Goal: Task Accomplishment & Management: Manage account settings

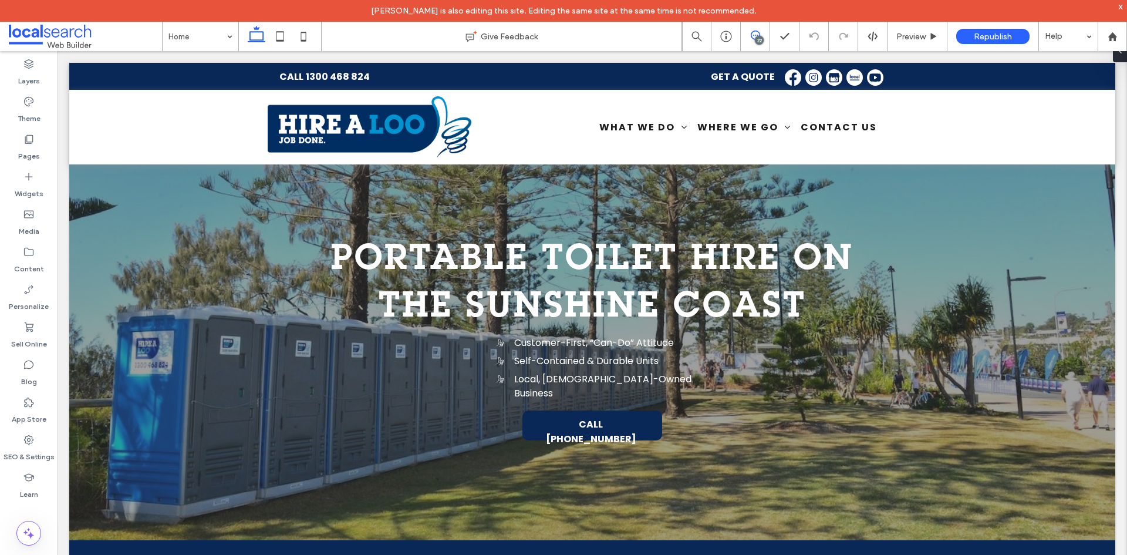
click at [756, 35] on icon at bounding box center [755, 35] width 9 height 9
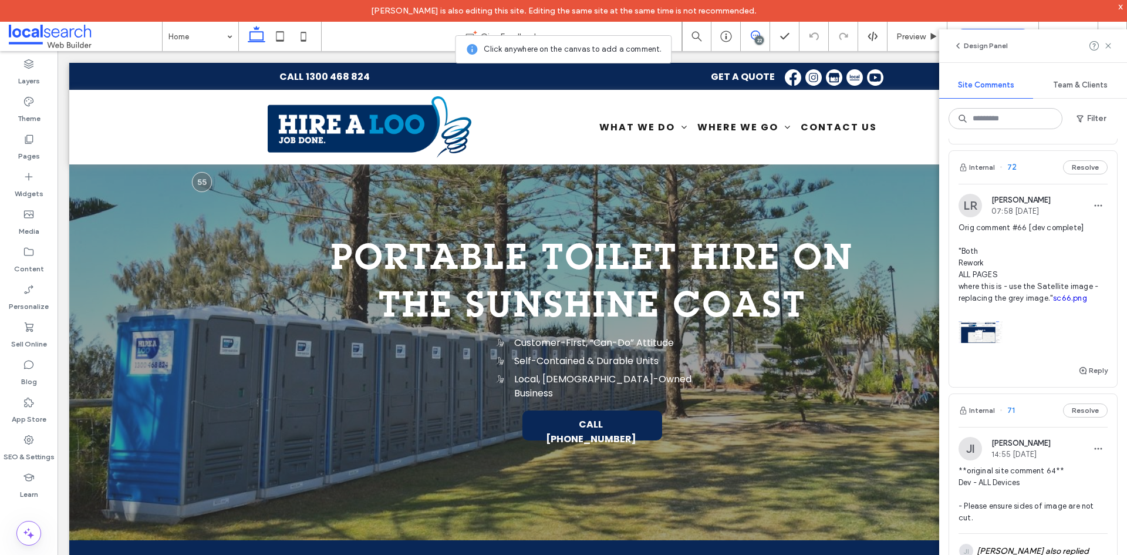
scroll to position [411, 0]
click at [1021, 356] on div at bounding box center [1032, 331] width 149 height 50
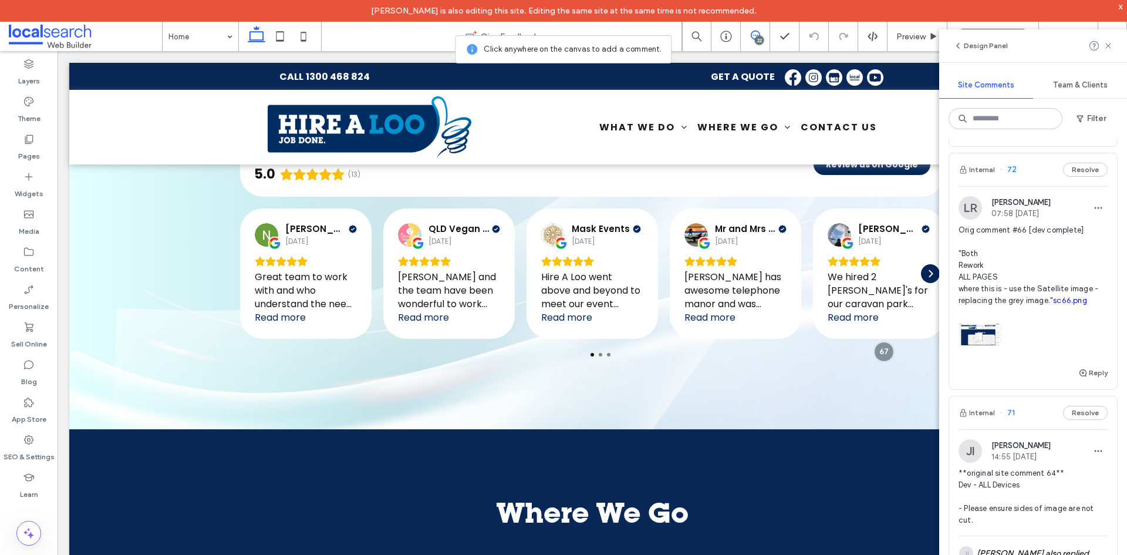
scroll to position [2478, 0]
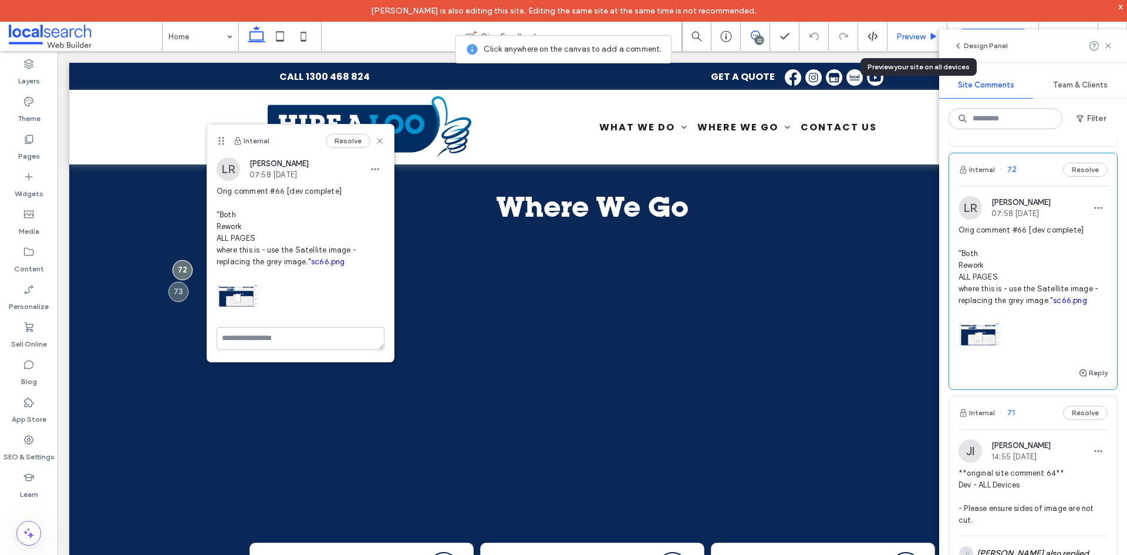
click at [901, 39] on span "Preview" at bounding box center [910, 37] width 29 height 10
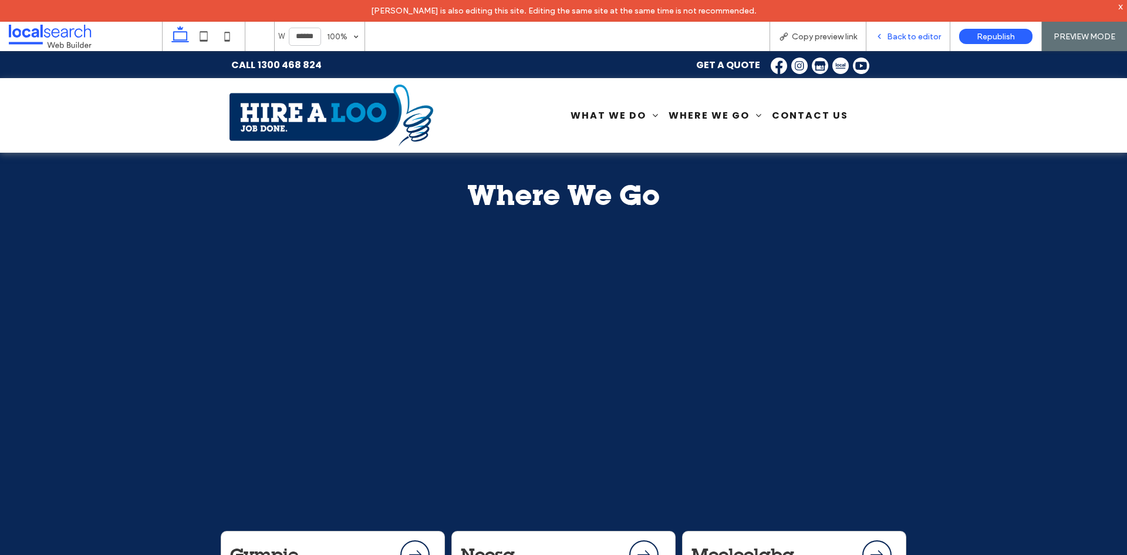
click at [909, 26] on div "Back to editor" at bounding box center [908, 36] width 84 height 29
click at [877, 37] on icon at bounding box center [879, 36] width 8 height 8
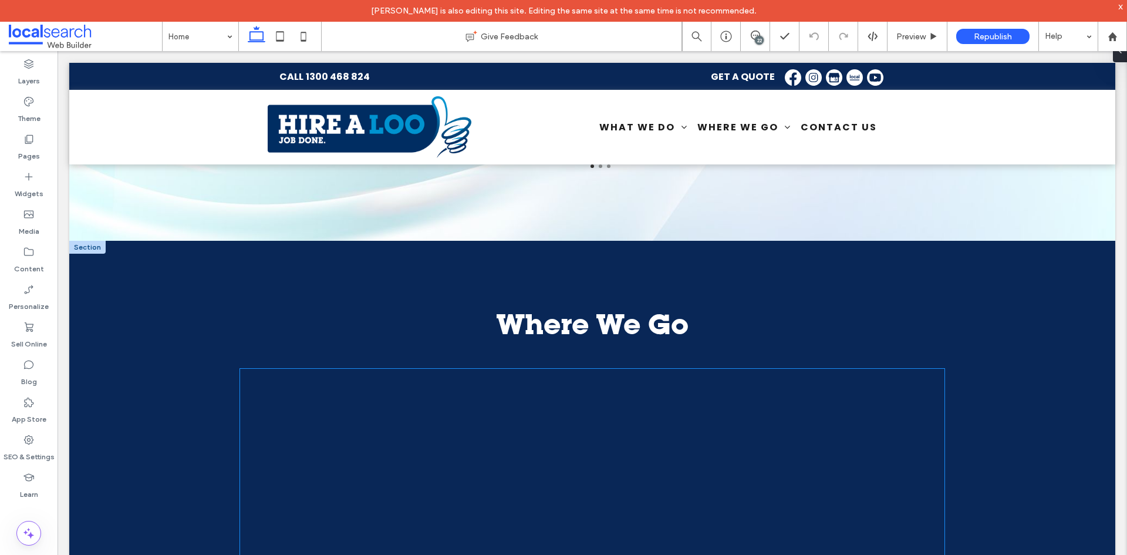
scroll to position [2537, 0]
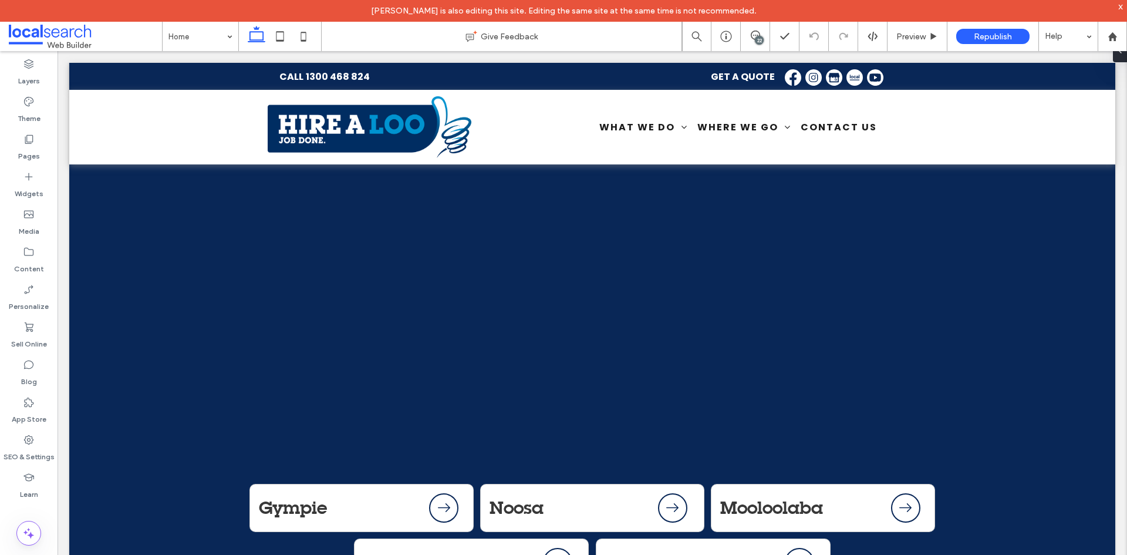
click at [762, 40] on div "22" at bounding box center [759, 40] width 9 height 9
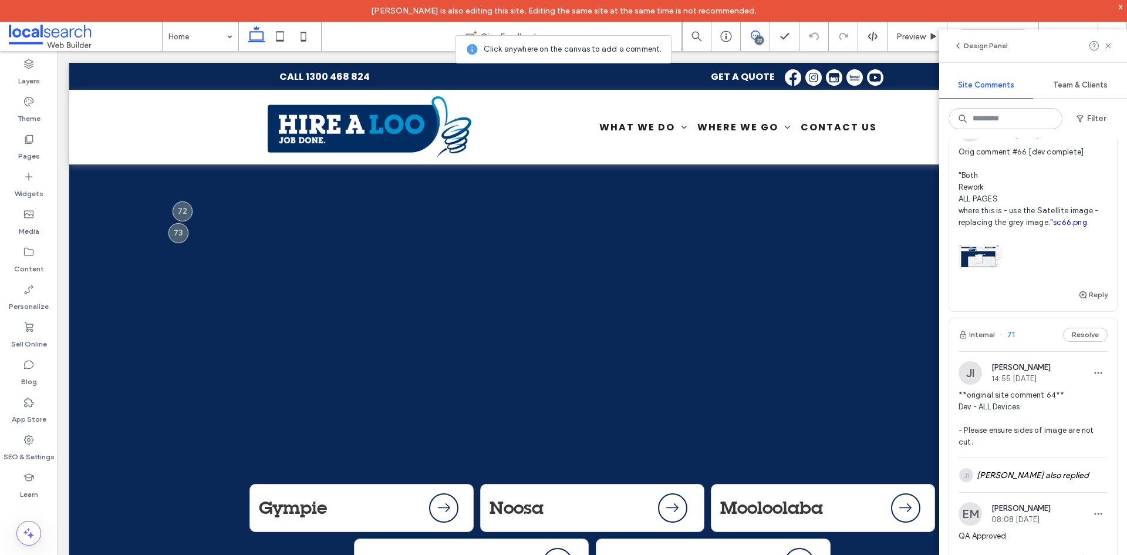
scroll to position [411, 0]
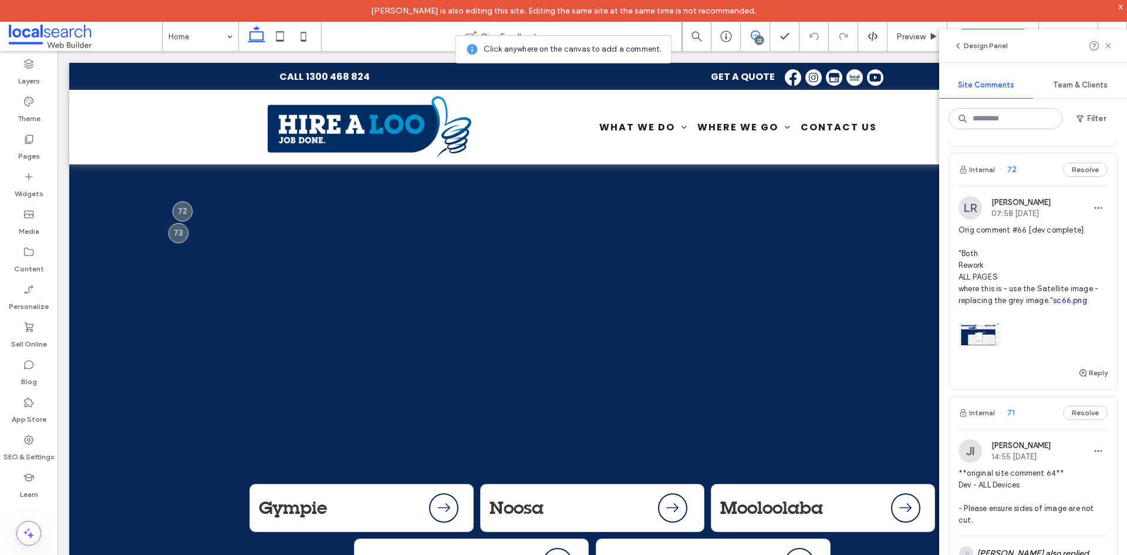
click at [1046, 356] on div at bounding box center [1032, 331] width 149 height 50
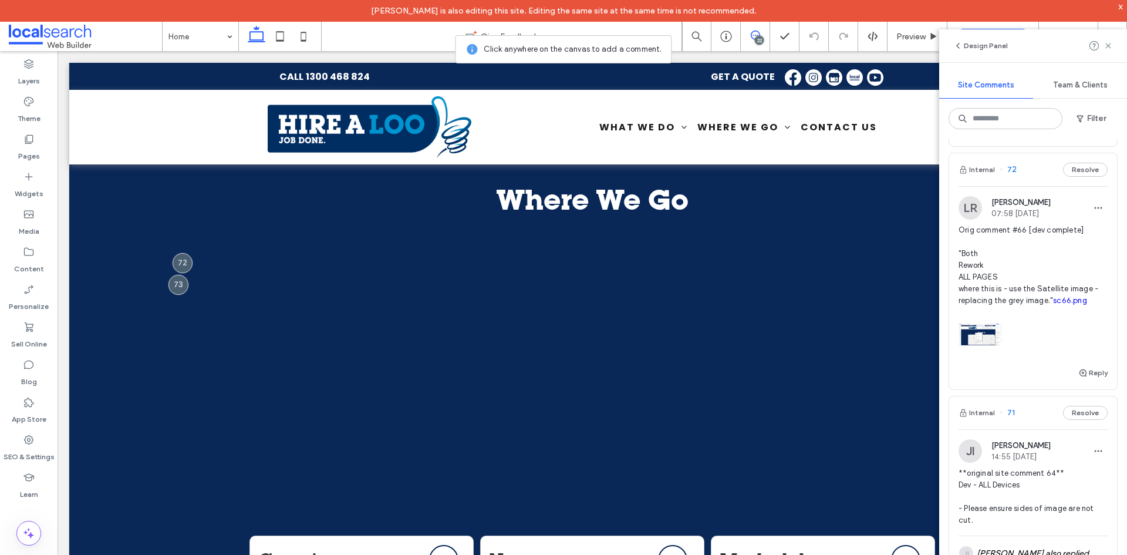
scroll to position [2478, 0]
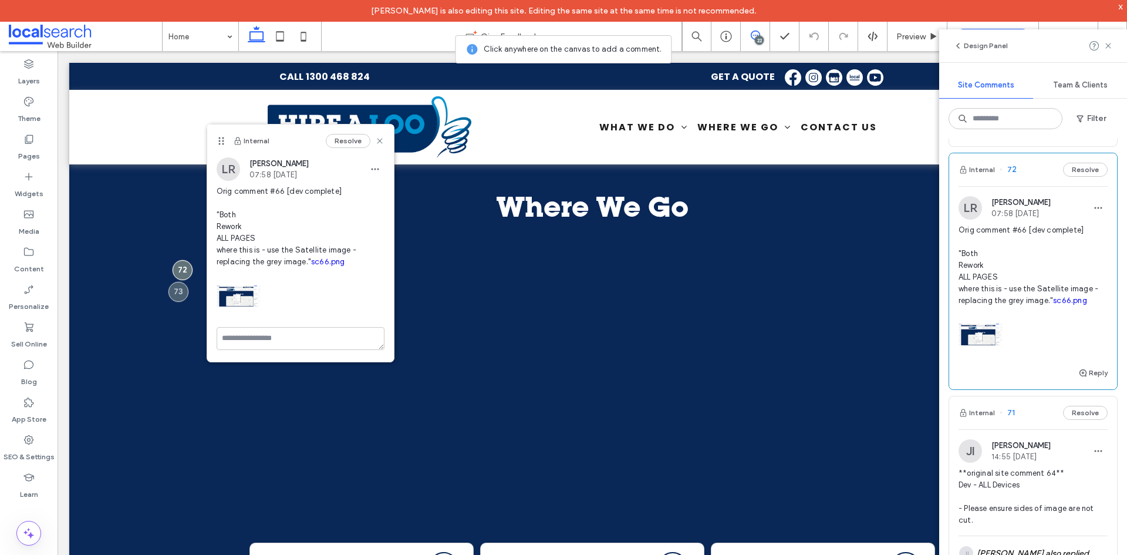
click at [1053, 305] on link "sc66.png" at bounding box center [1070, 300] width 34 height 9
click at [181, 281] on div at bounding box center [179, 292] width 22 height 22
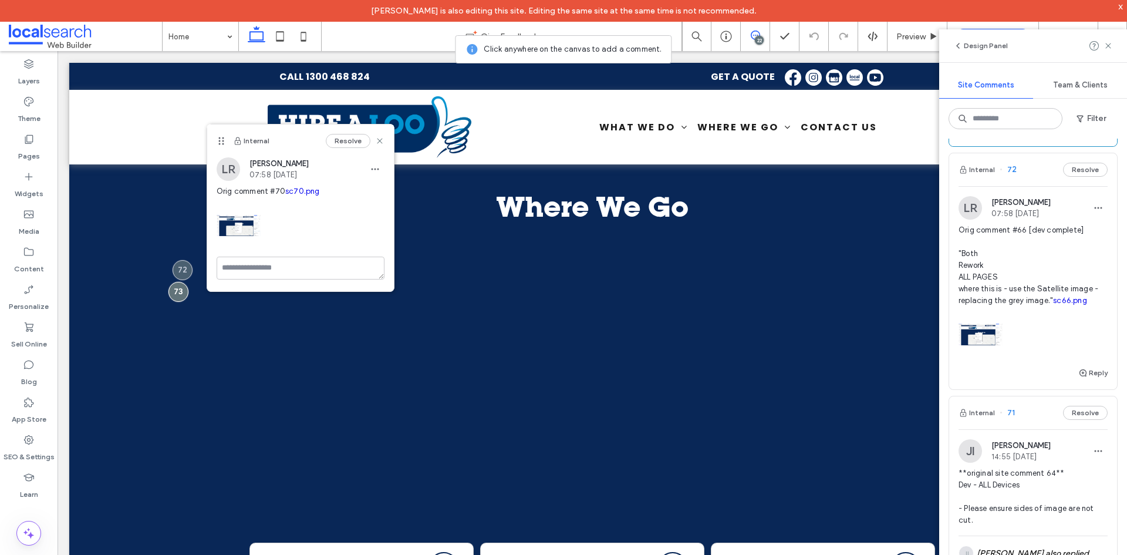
click at [285, 195] on link "sc70.png" at bounding box center [302, 191] width 35 height 9
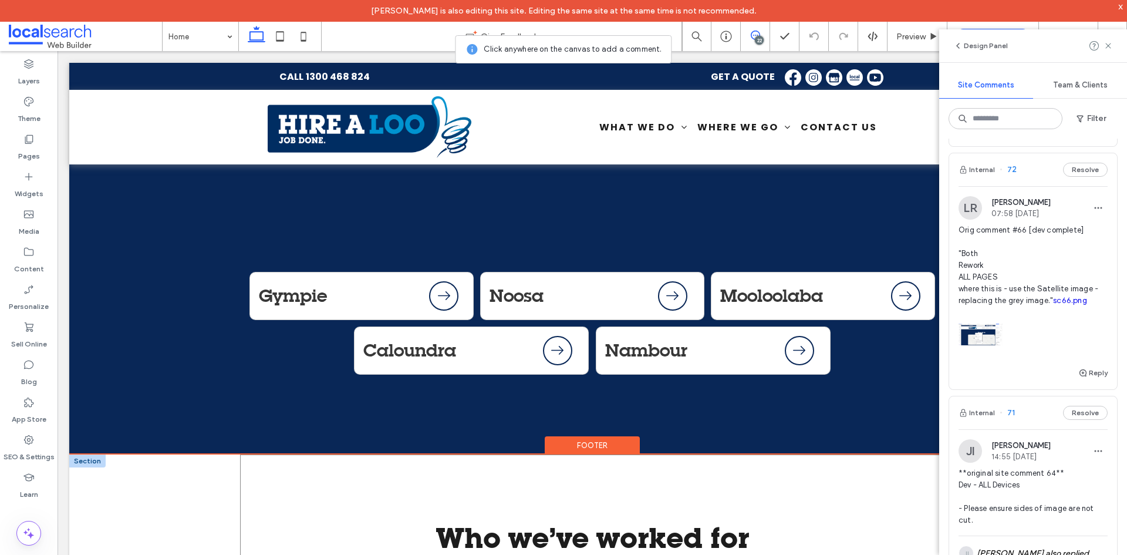
scroll to position [2772, 0]
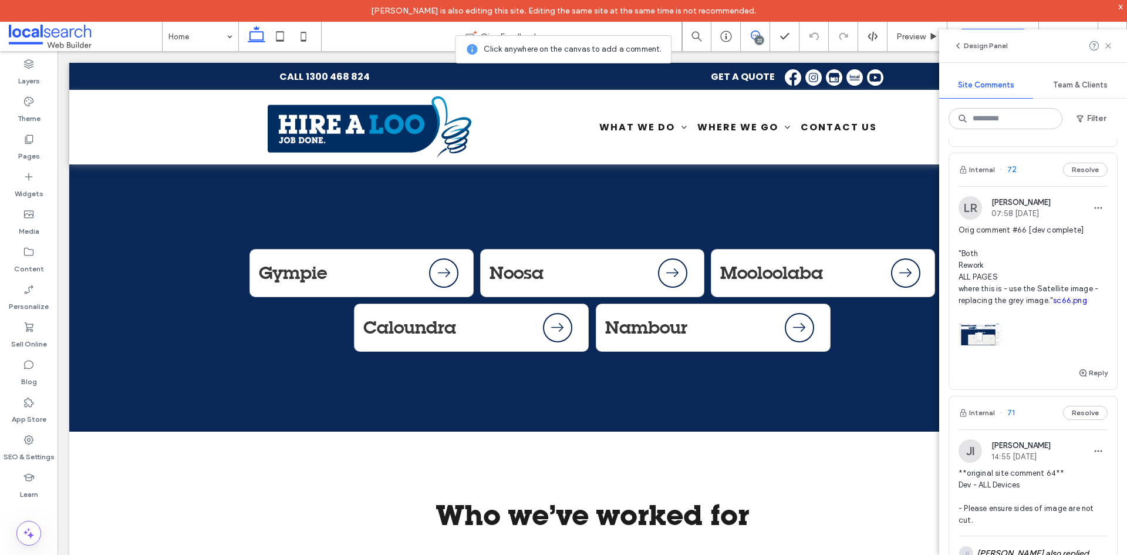
click at [245, 49] on span at bounding box center [256, 36] width 23 height 29
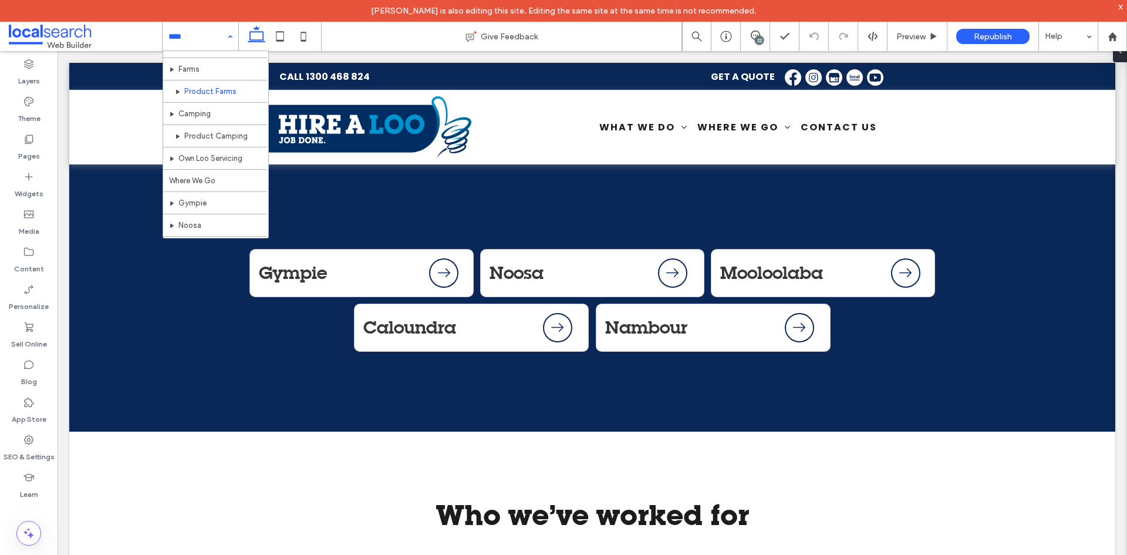
scroll to position [347, 0]
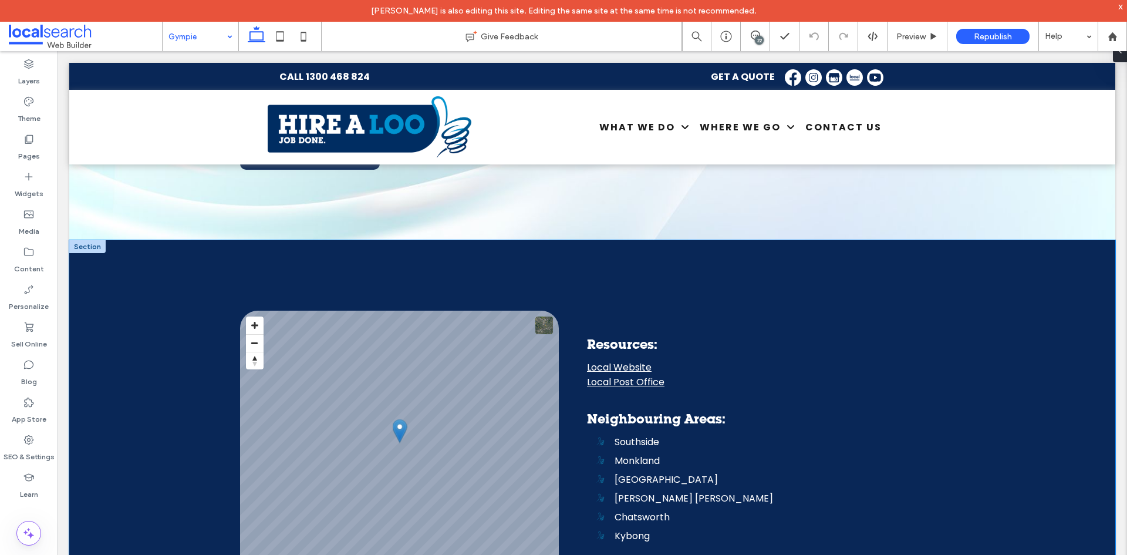
scroll to position [3331, 0]
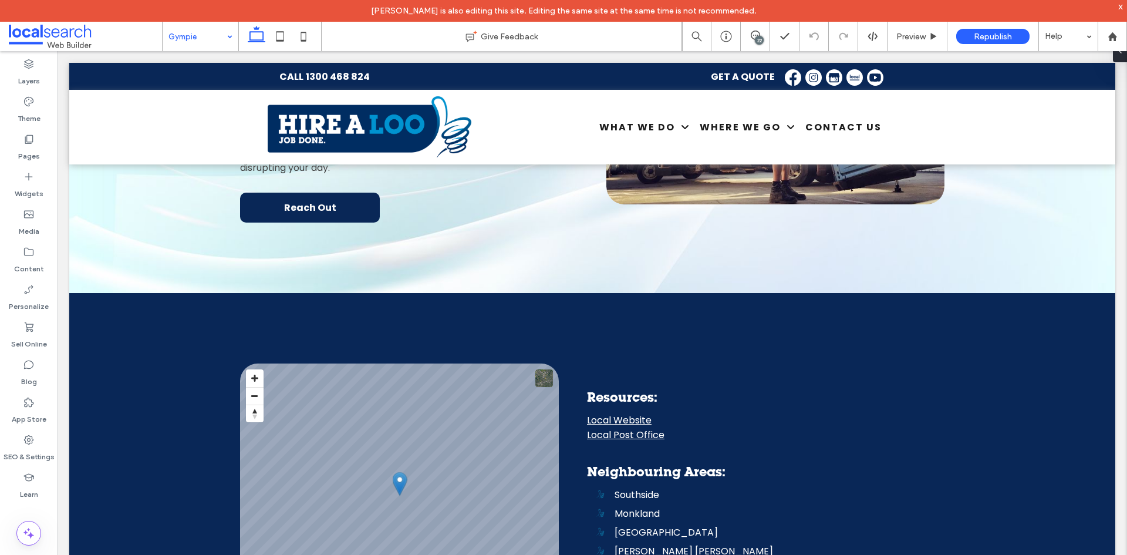
click at [218, 35] on input at bounding box center [197, 36] width 58 height 29
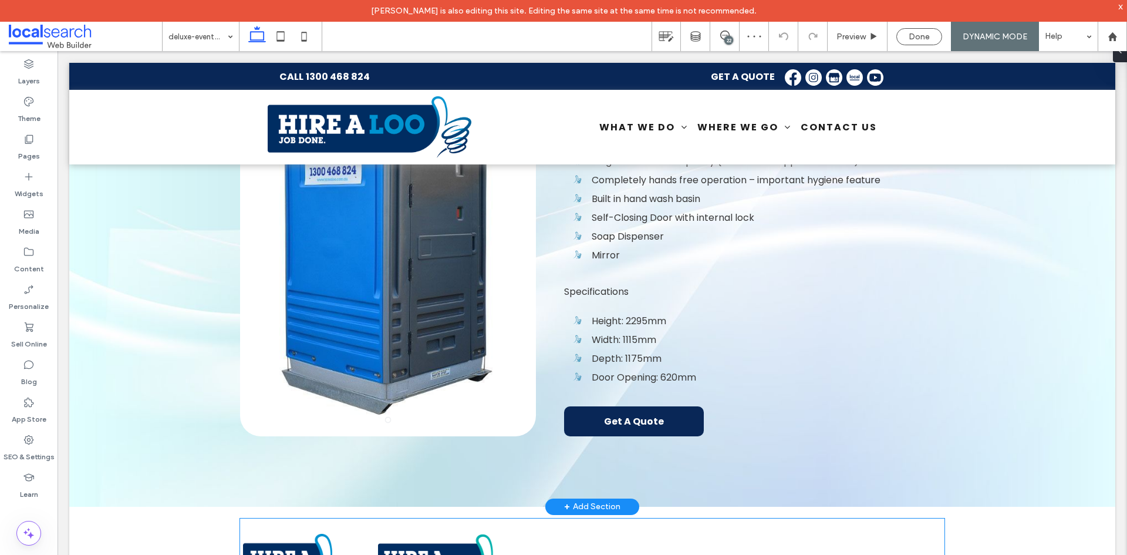
scroll to position [587, 0]
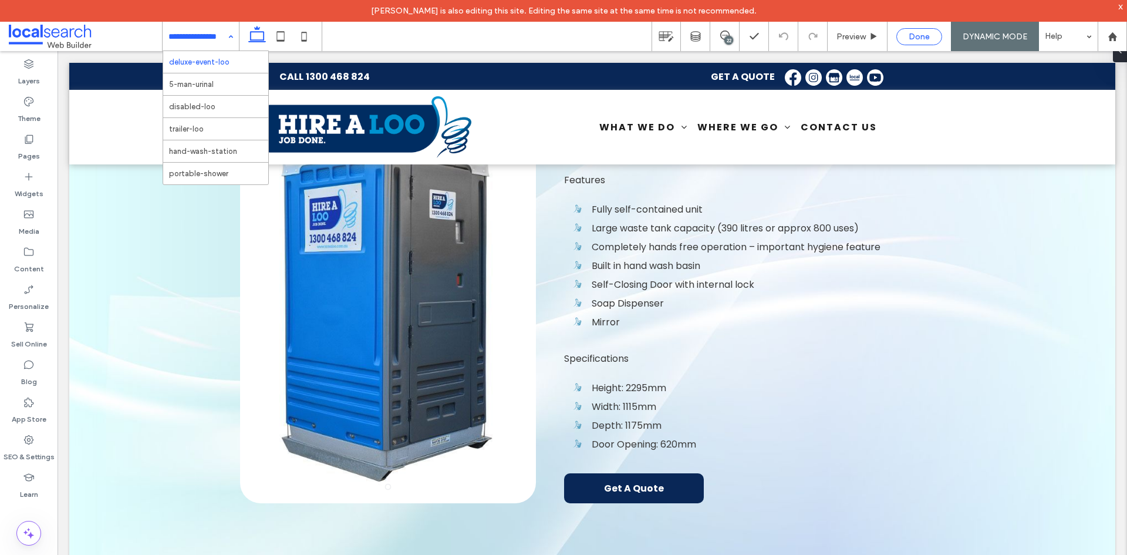
click at [910, 40] on span "Done" at bounding box center [918, 37] width 21 height 10
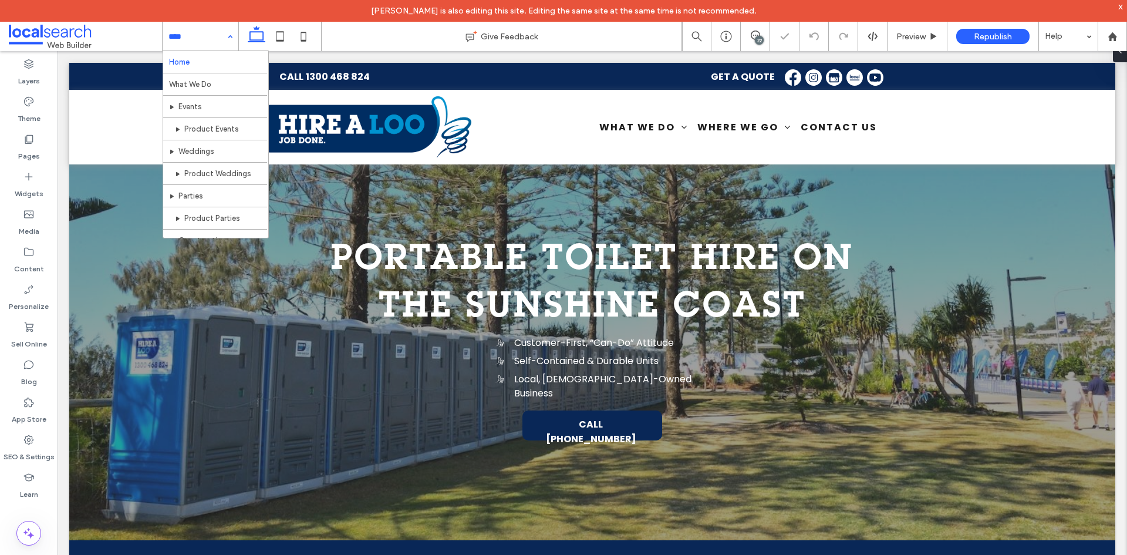
click at [204, 95] on hr at bounding box center [215, 95] width 104 height 1
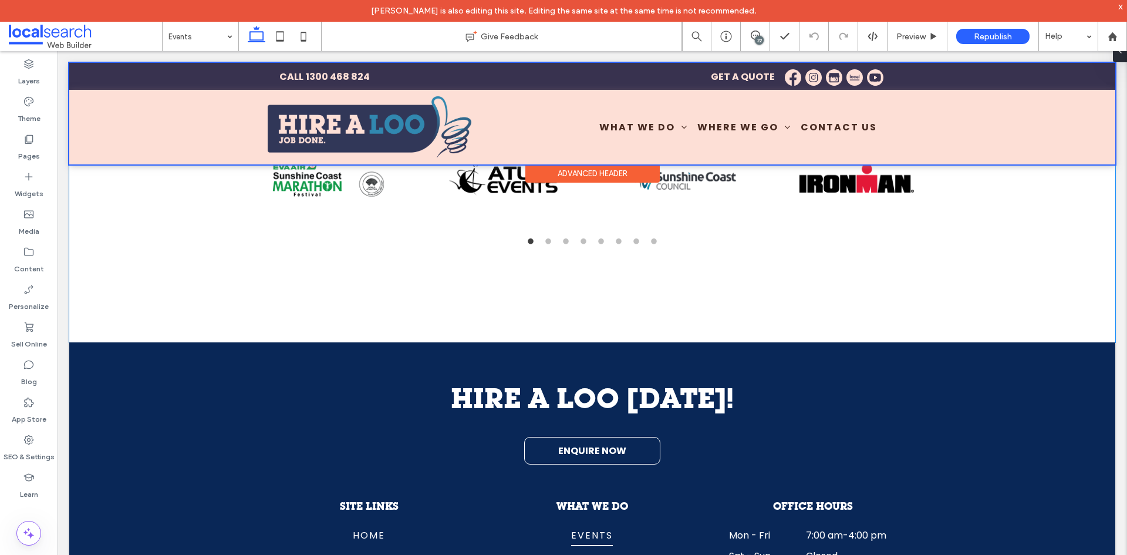
scroll to position [2993, 0]
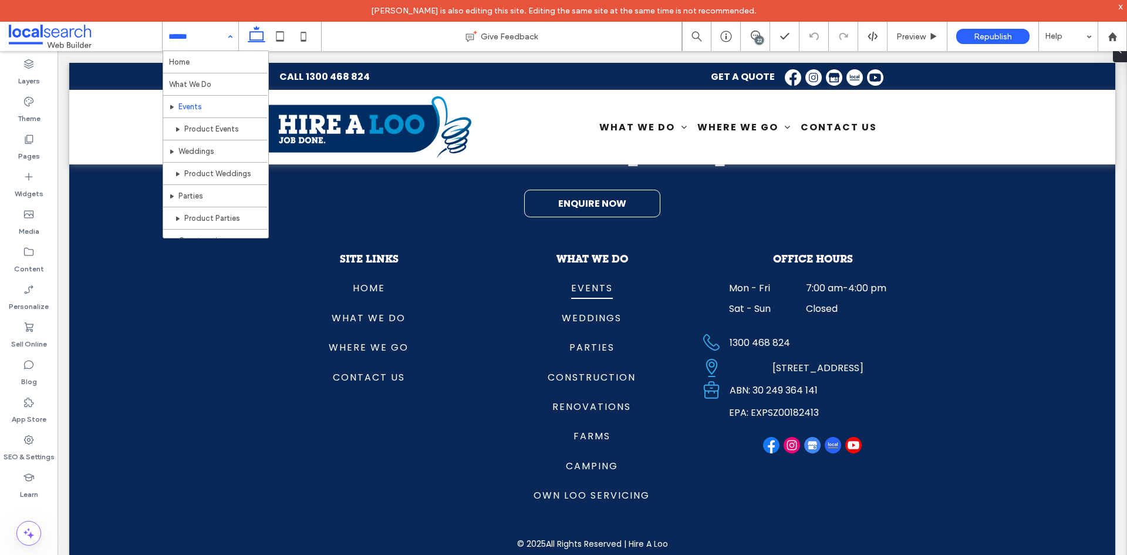
click at [219, 39] on input at bounding box center [197, 36] width 58 height 29
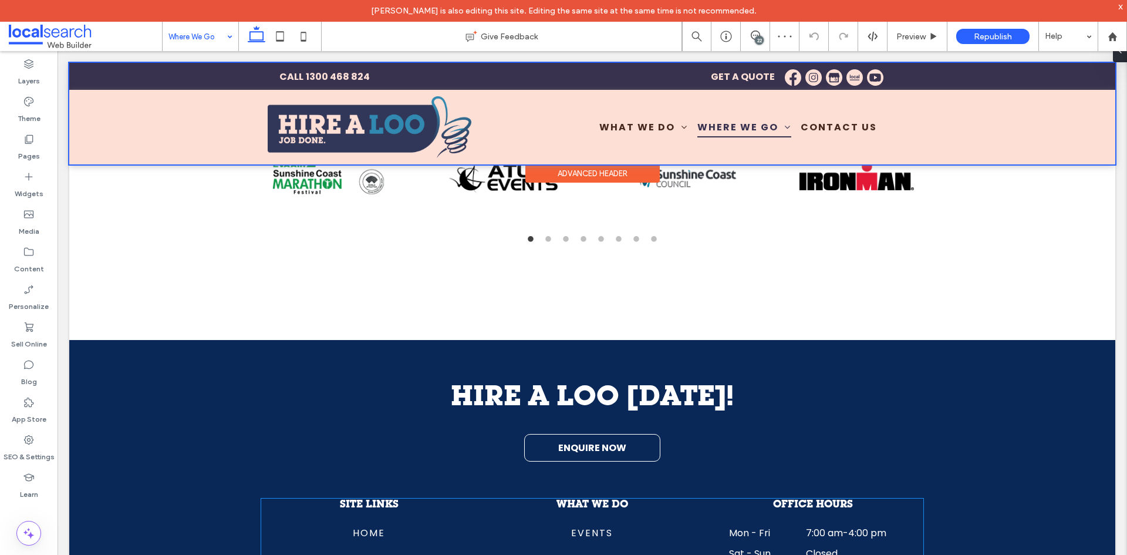
scroll to position [1303, 0]
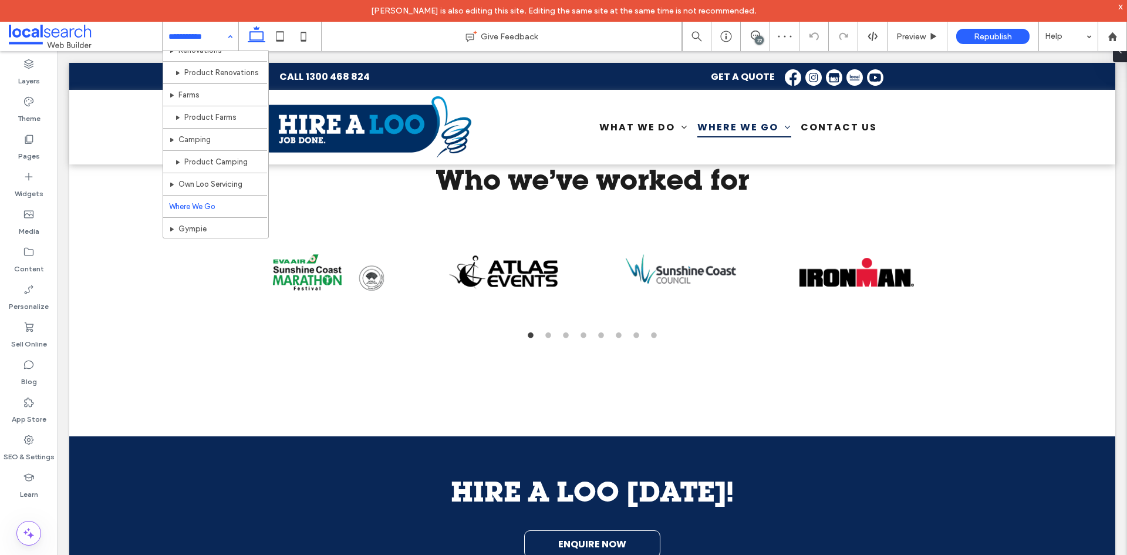
scroll to position [347, 0]
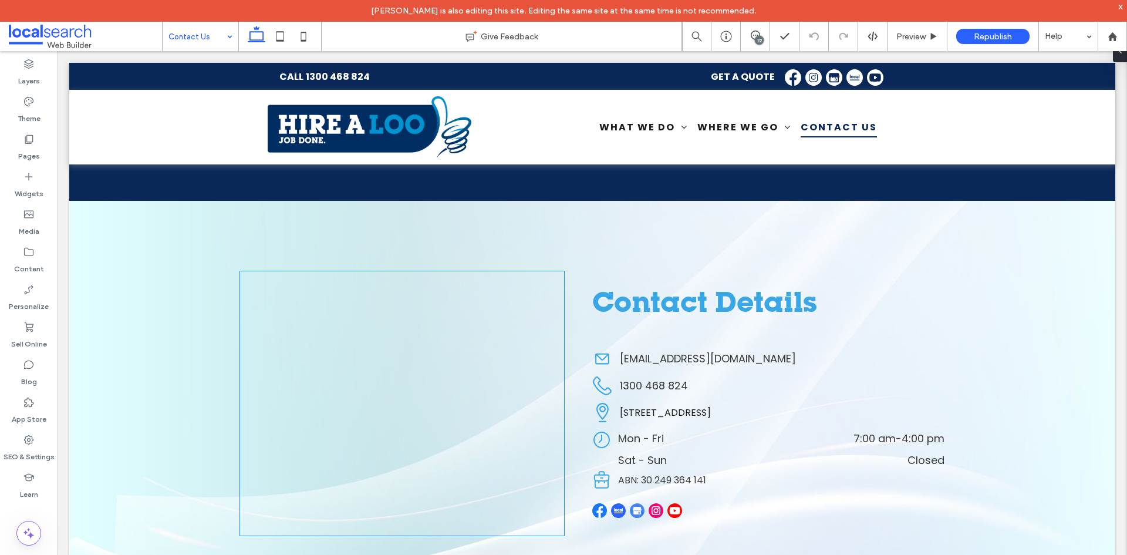
scroll to position [396, 0]
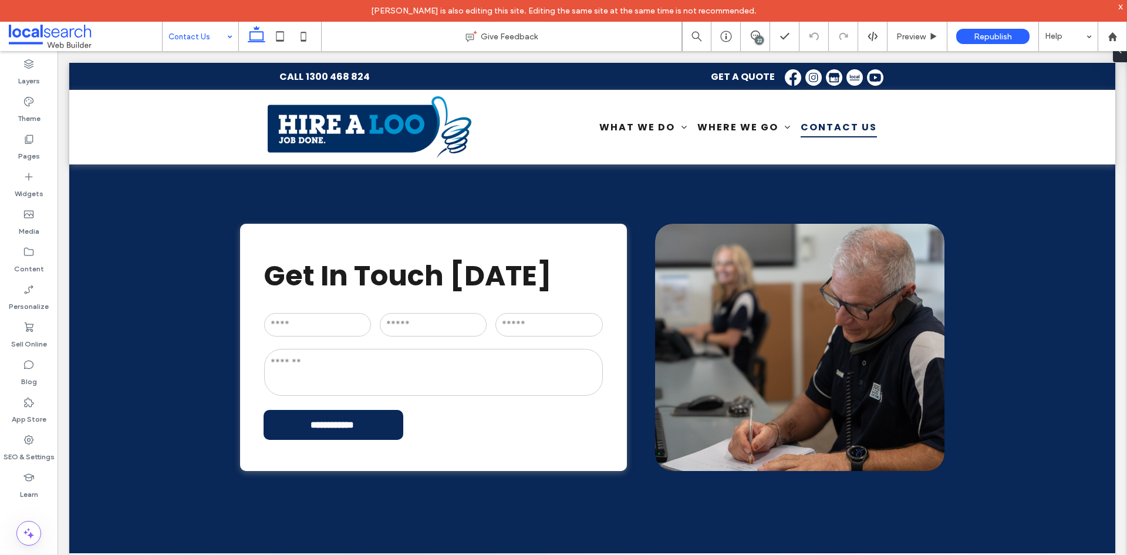
click at [192, 33] on input at bounding box center [197, 36] width 58 height 29
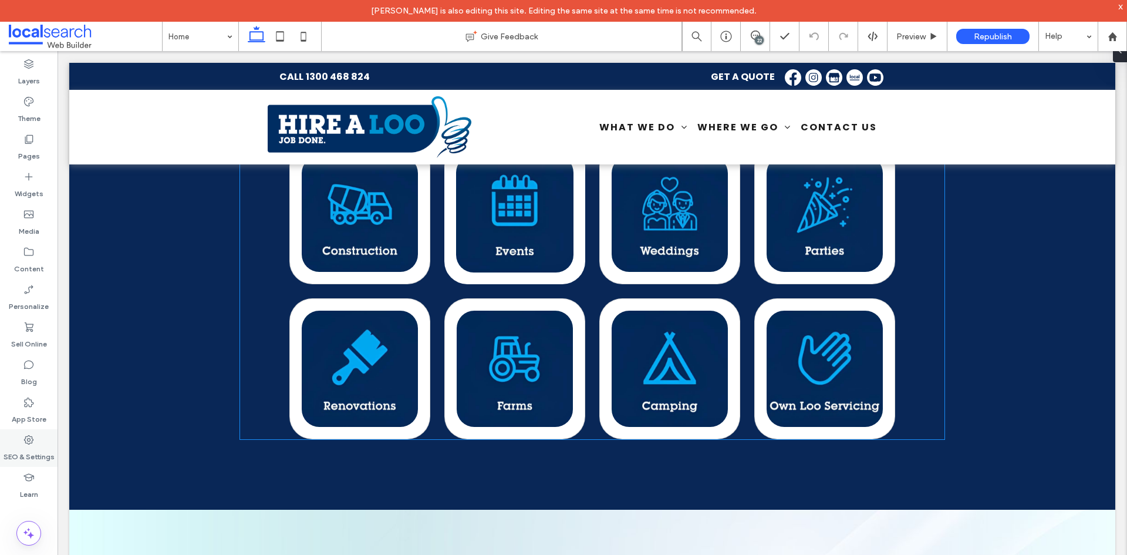
scroll to position [704, 0]
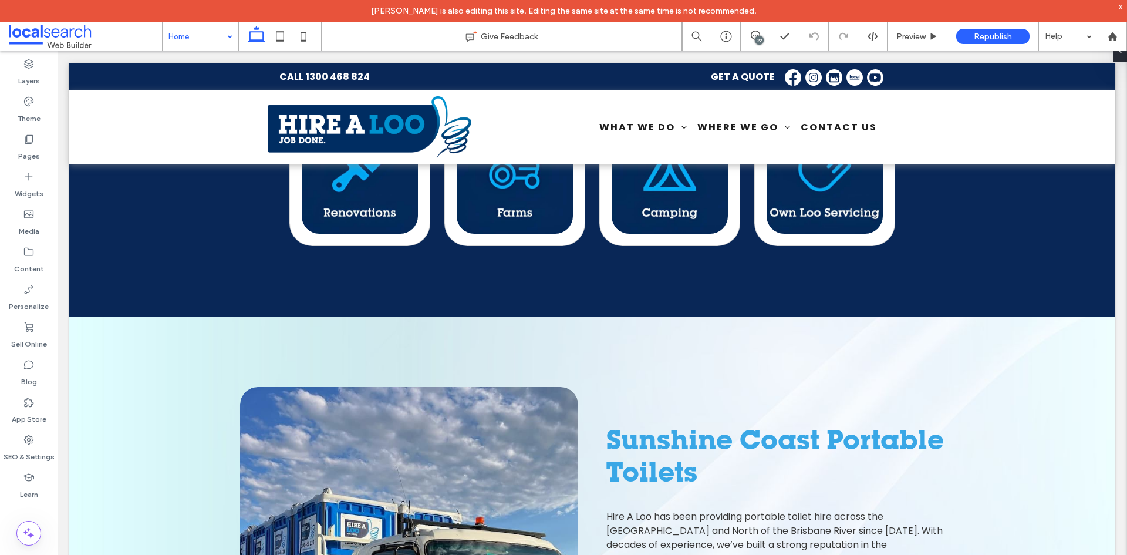
click at [218, 43] on input at bounding box center [197, 36] width 58 height 29
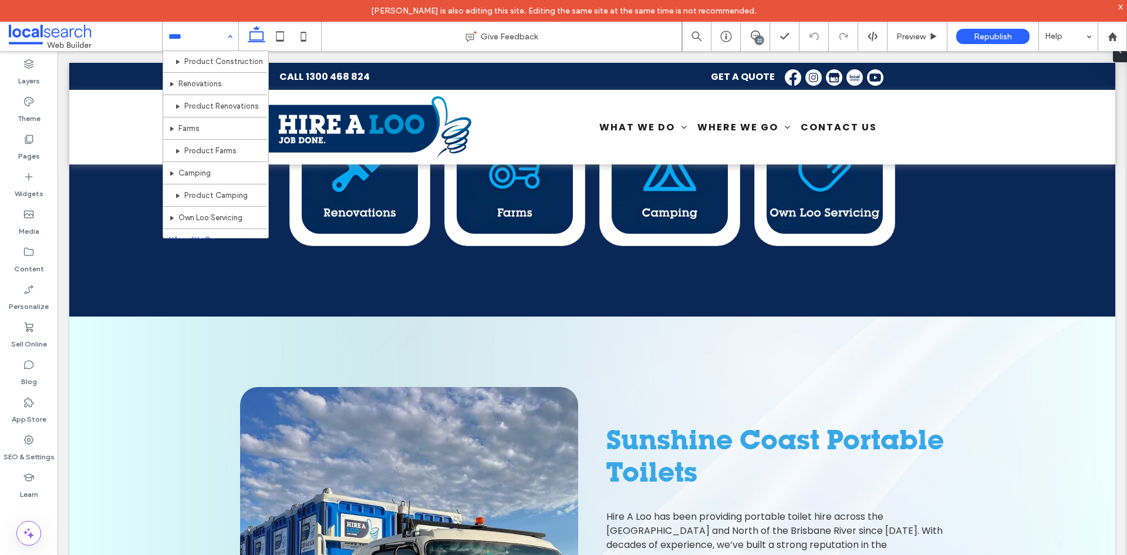
scroll to position [229, 0]
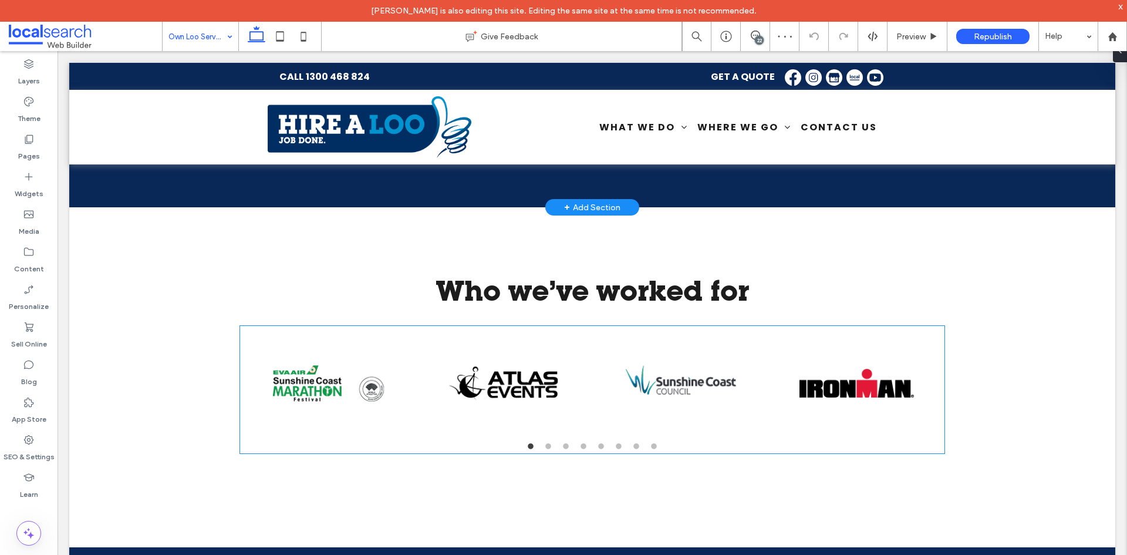
scroll to position [1995, 0]
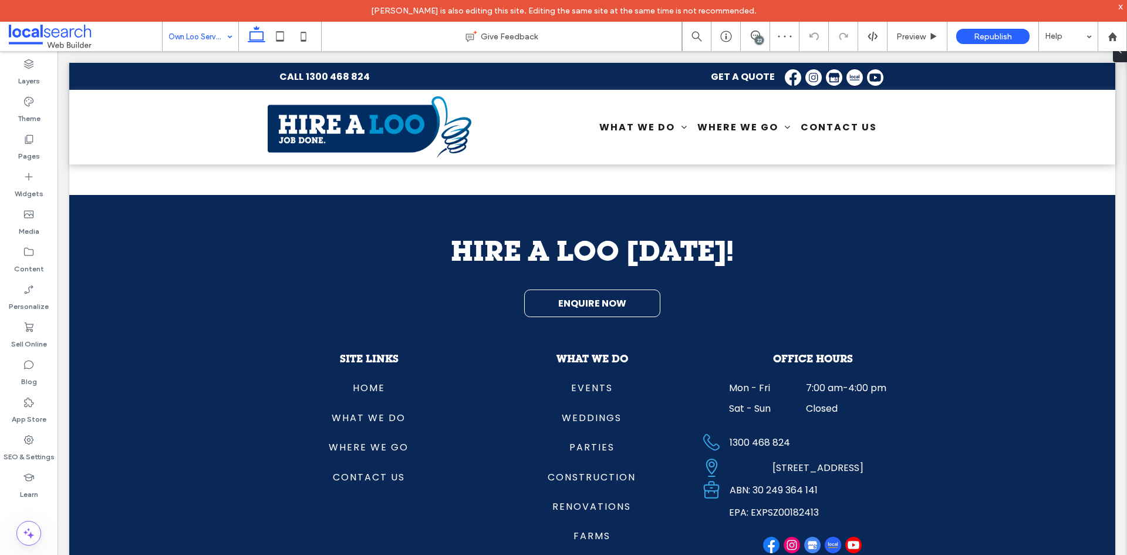
click at [202, 41] on input at bounding box center [197, 36] width 58 height 29
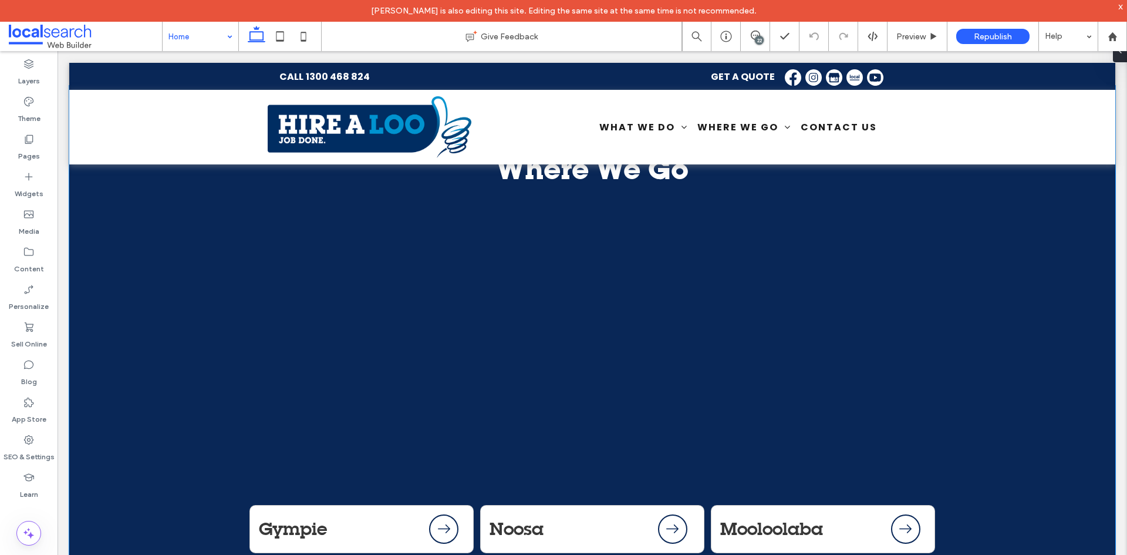
scroll to position [2442, 0]
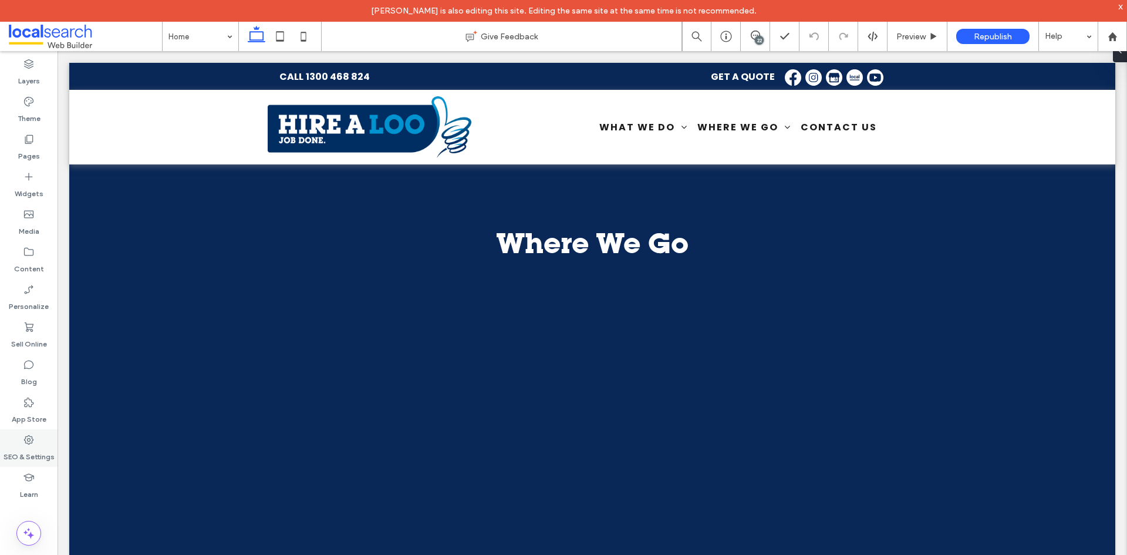
click at [21, 446] on label "SEO & Settings" at bounding box center [29, 453] width 51 height 16
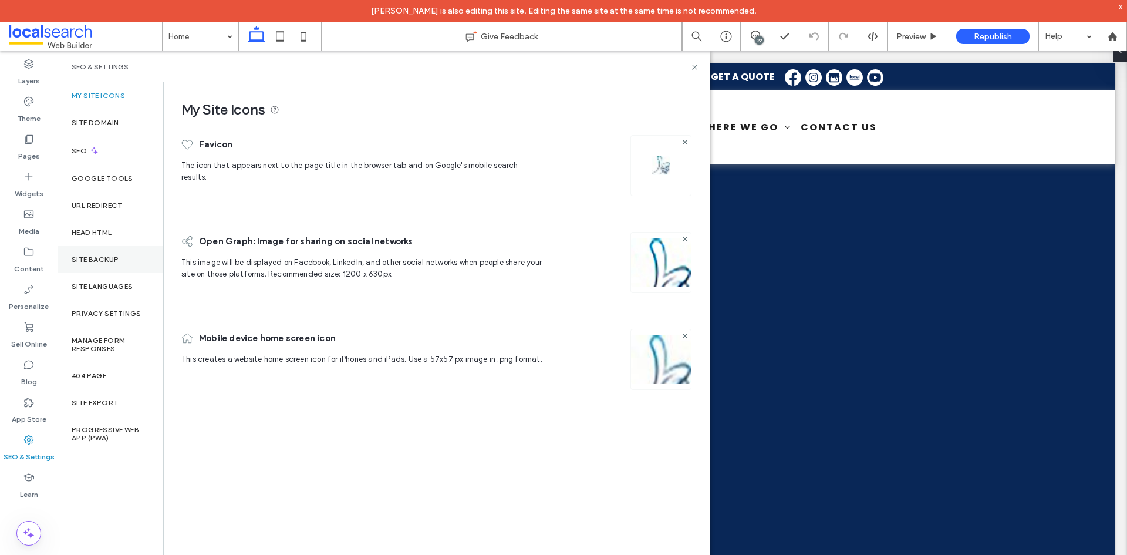
click at [116, 265] on div "Site Backup" at bounding box center [111, 259] width 106 height 27
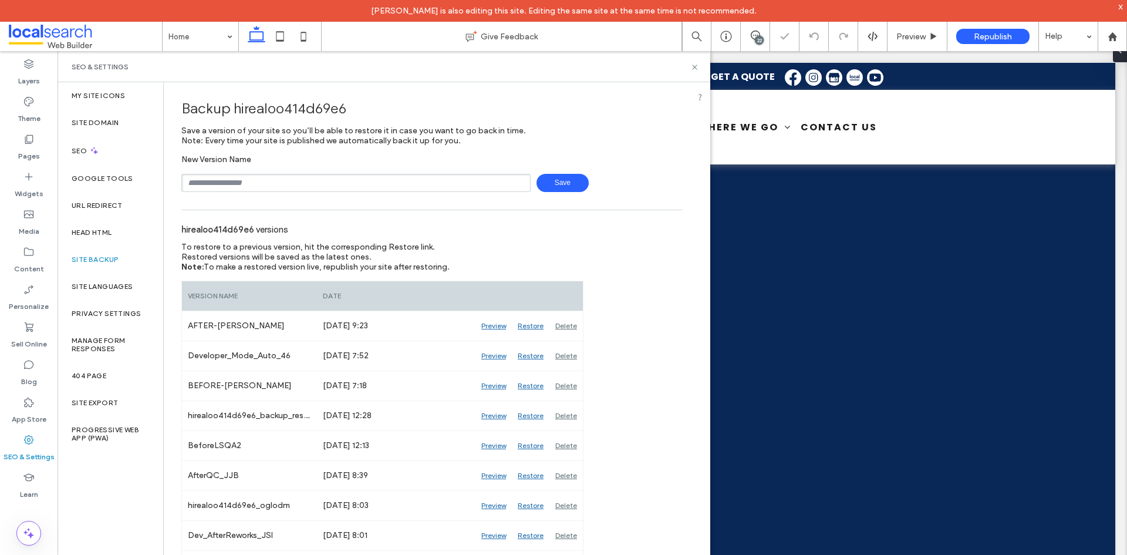
click at [307, 187] on input "text" at bounding box center [355, 183] width 349 height 18
click at [549, 191] on span "Save" at bounding box center [562, 183] width 52 height 18
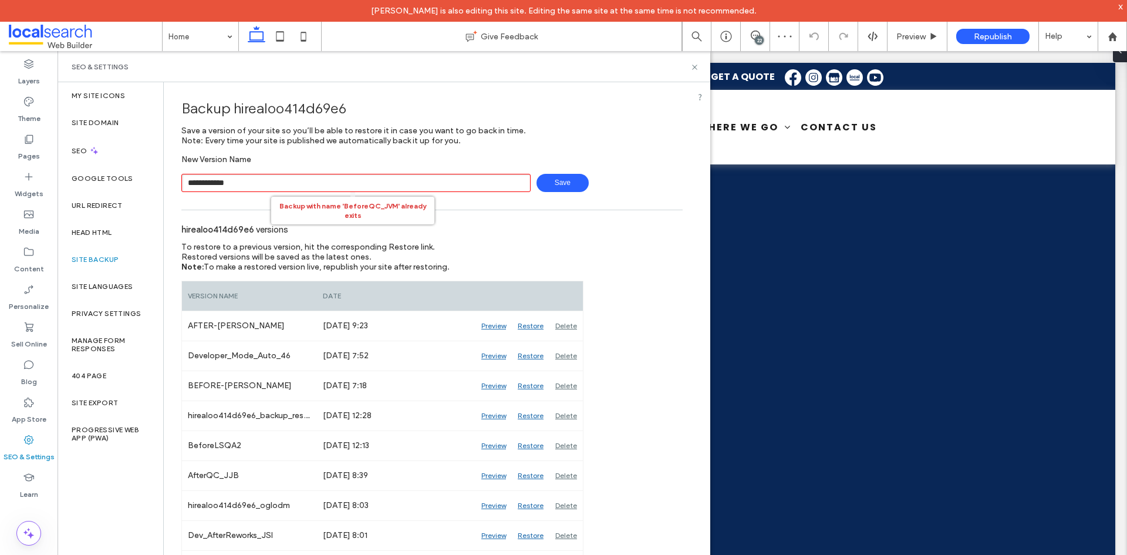
click at [392, 183] on input "**********" at bounding box center [355, 183] width 349 height 18
type input "**********"
click at [560, 191] on span "Save" at bounding box center [562, 183] width 52 height 18
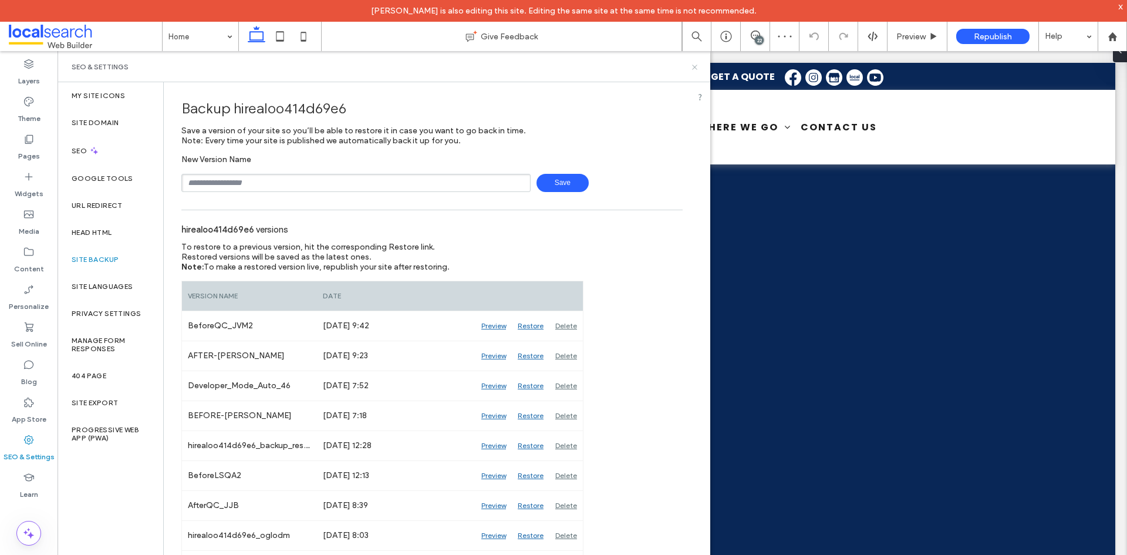
drag, startPoint x: 697, startPoint y: 69, endPoint x: 640, endPoint y: 18, distance: 76.0
click at [697, 69] on use at bounding box center [694, 67] width 5 height 5
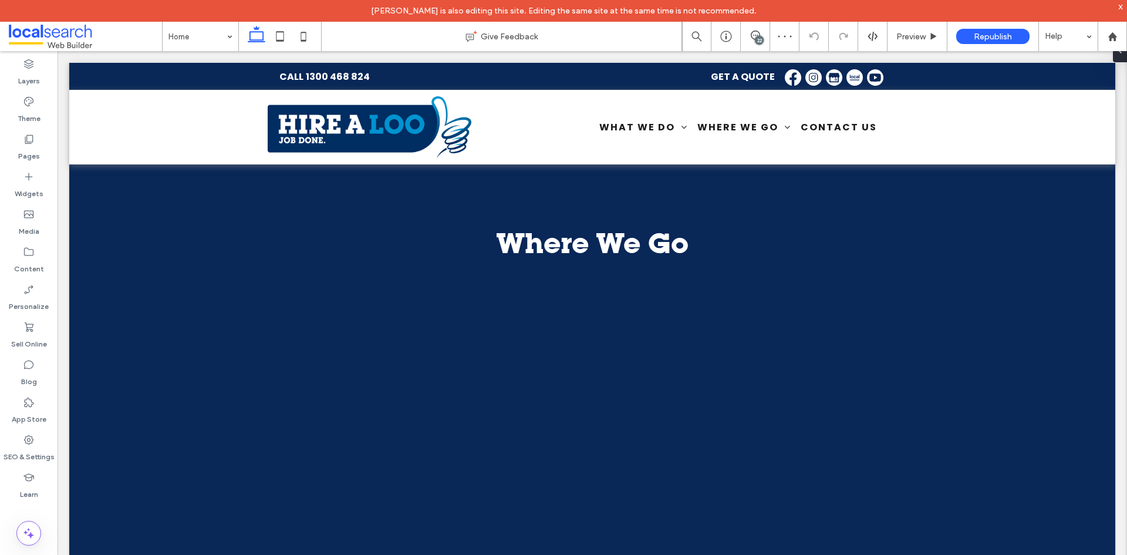
click at [9, 40] on span at bounding box center [85, 36] width 153 height 23
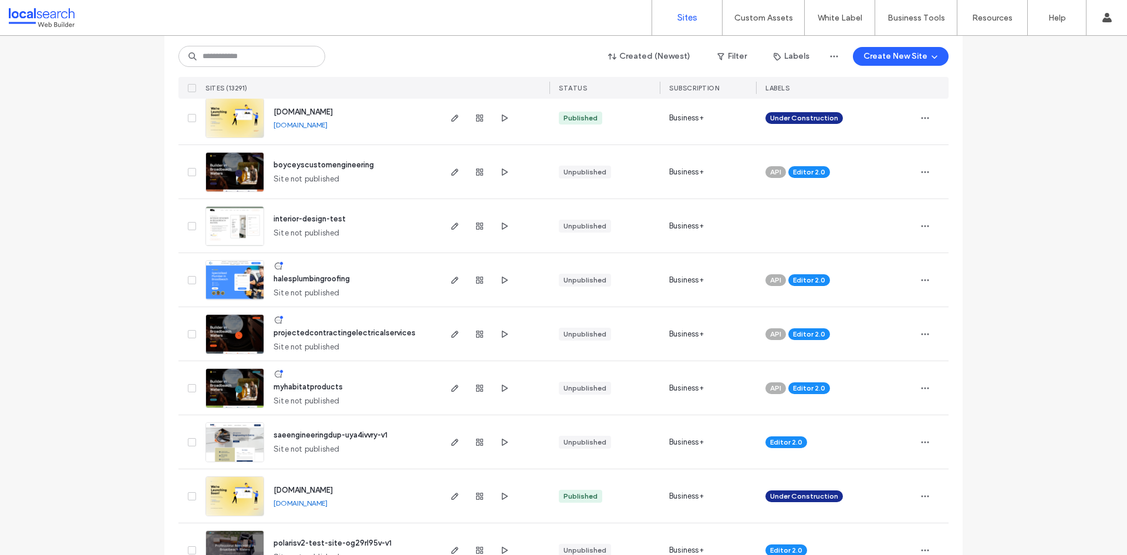
scroll to position [235, 0]
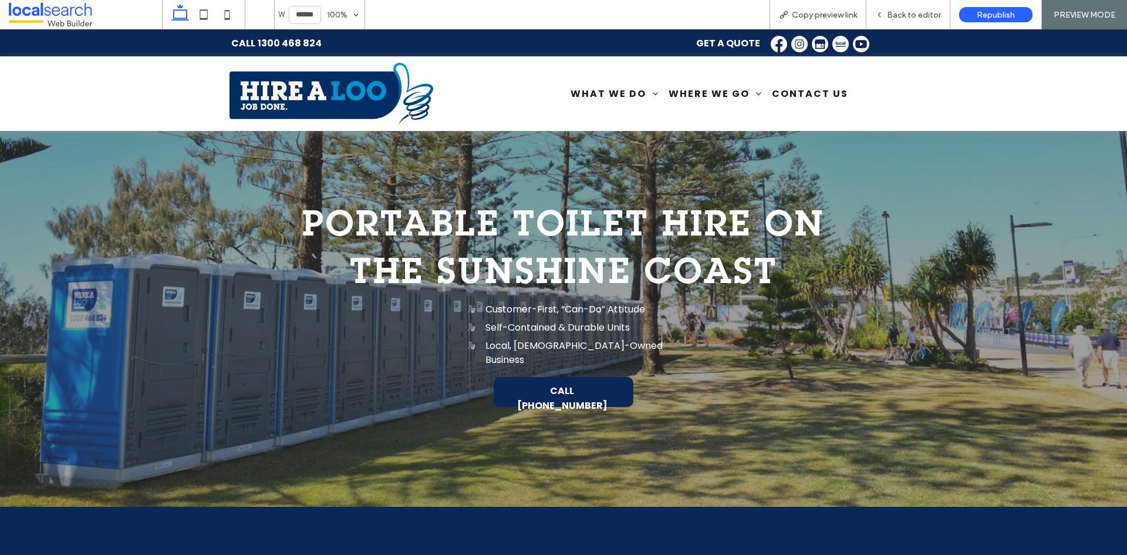
click at [56, 9] on span at bounding box center [85, 14] width 153 height 23
